Goal: Use online tool/utility: Utilize a website feature to perform a specific function

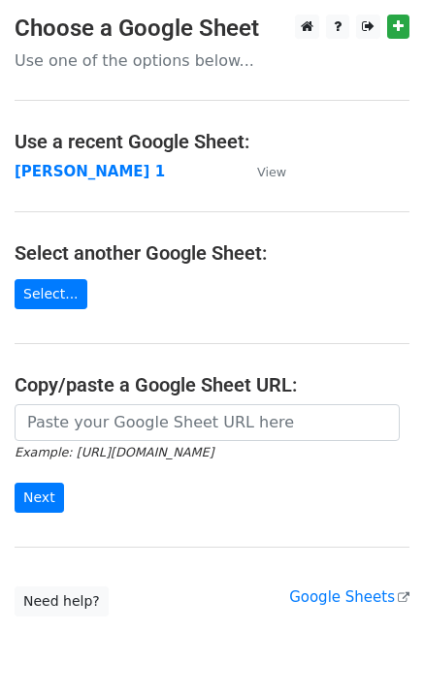
type input "https://docs.google.com/spreadsheets/d/1laFuCRc_gf7_XeBsXZvznQFuTKtWG6_jmo9dt9r…"
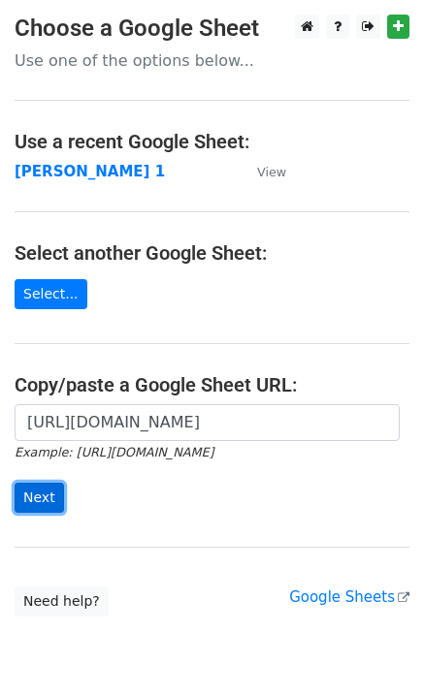
click at [35, 500] on input "Next" at bounding box center [39, 498] width 49 height 30
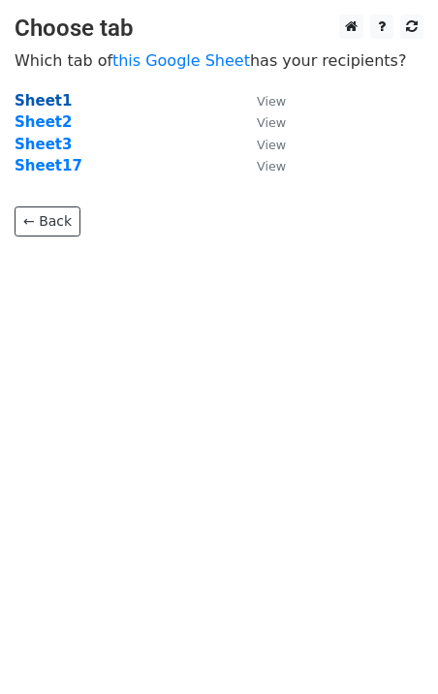
click at [50, 103] on strong "Sheet1" at bounding box center [43, 100] width 57 height 17
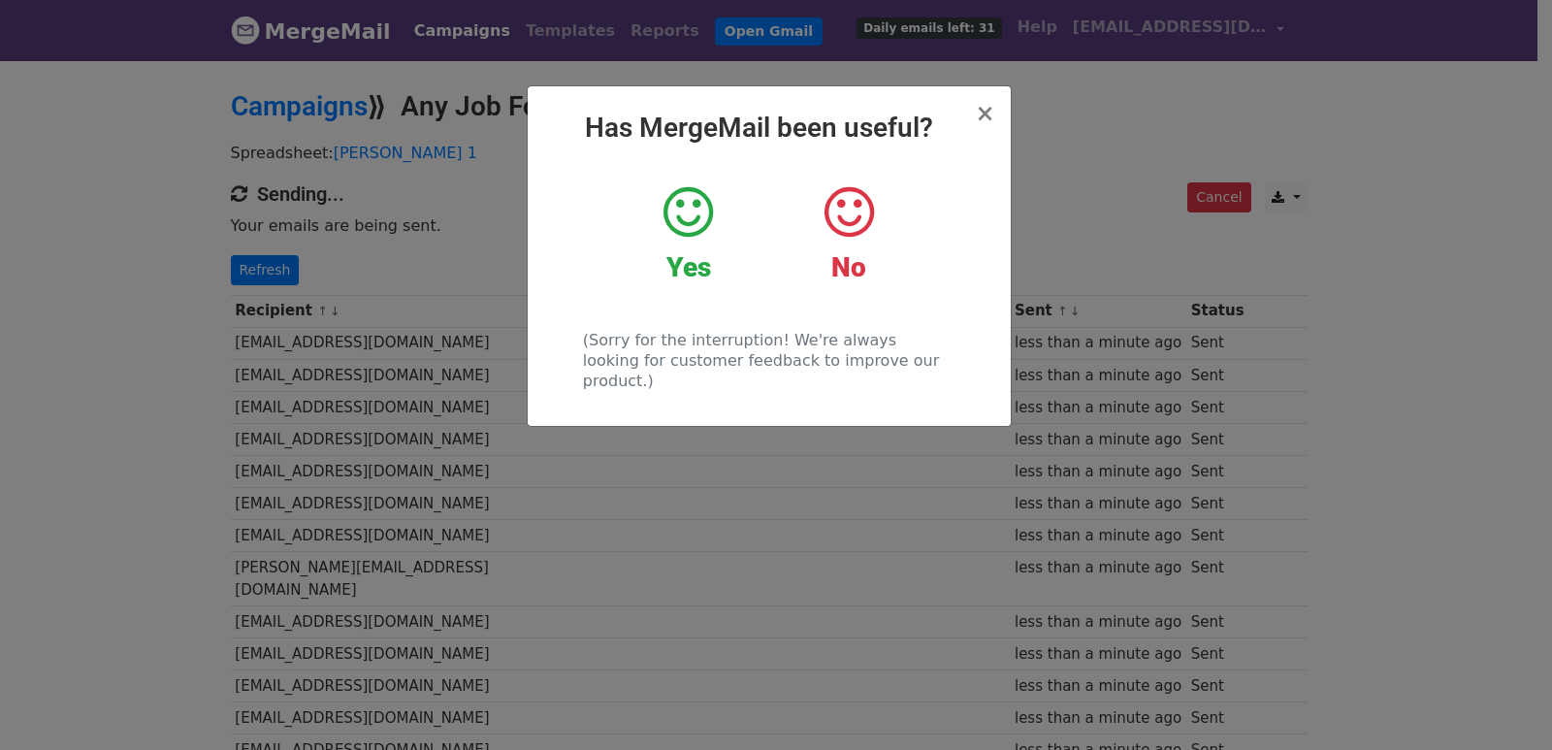
click at [266, 265] on div "× Has MergeMail been useful? Yes No (Sorry for the interruption! We're always l…" at bounding box center [776, 404] width 1552 height 692
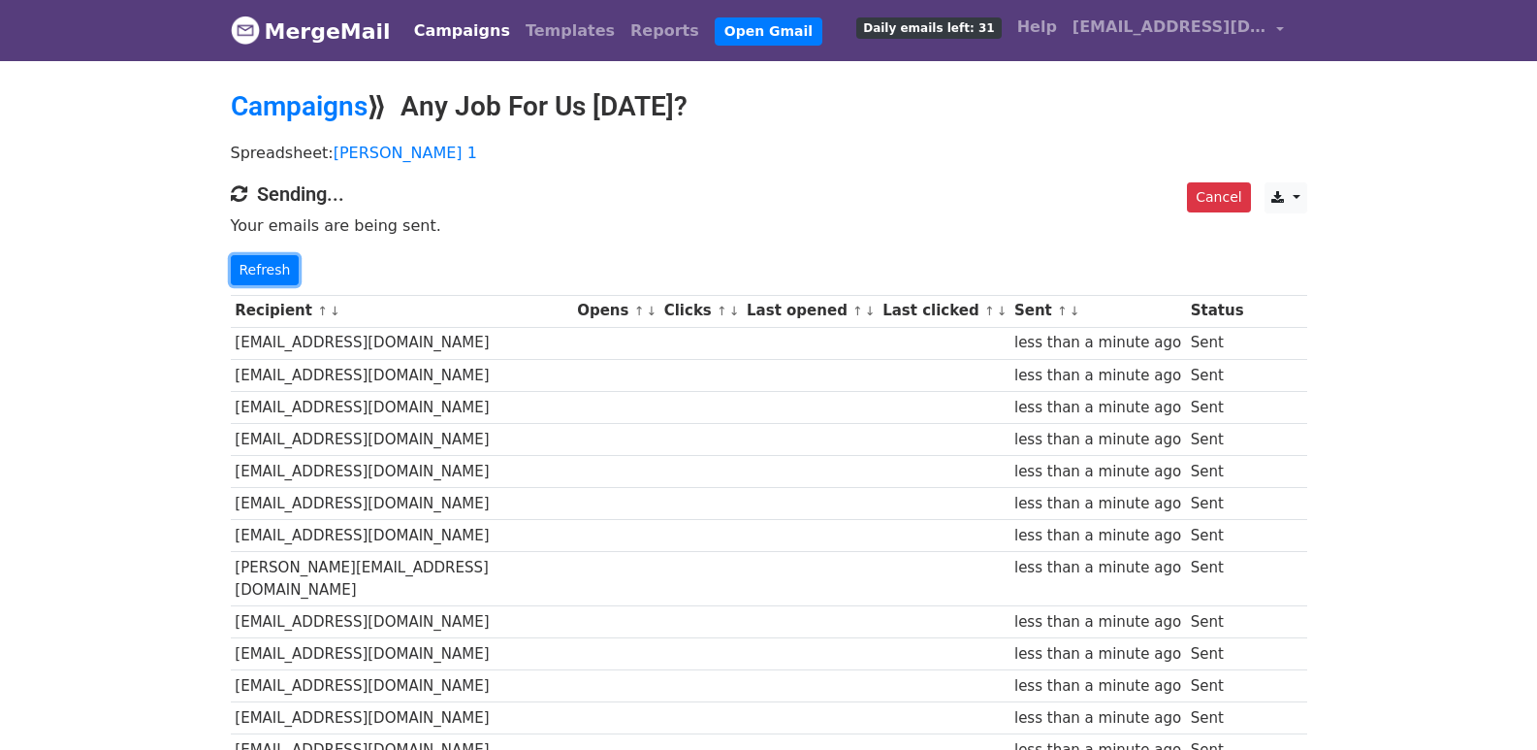
click at [266, 265] on link "Refresh" at bounding box center [265, 270] width 69 height 30
